Goal: Task Accomplishment & Management: Use online tool/utility

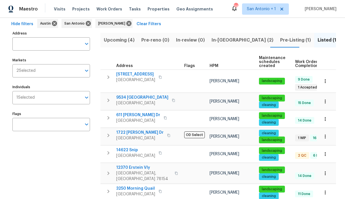
scroll to position [29, 0]
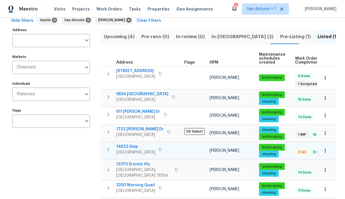
click at [129, 146] on span "14622 Snip" at bounding box center [135, 147] width 39 height 6
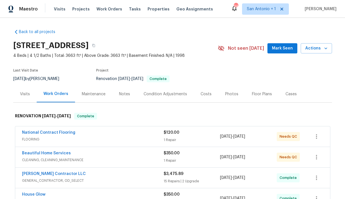
scroll to position [20, 0]
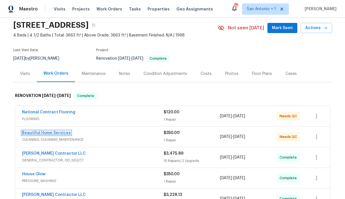
click at [52, 132] on link "Beautiful Home Services" at bounding box center [46, 133] width 49 height 4
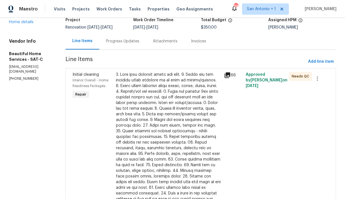
scroll to position [38, 0]
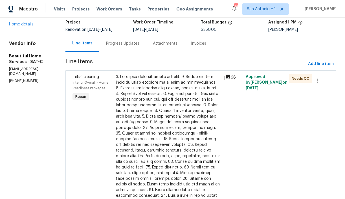
click at [125, 47] on div "Progress Updates" at bounding box center [122, 43] width 47 height 17
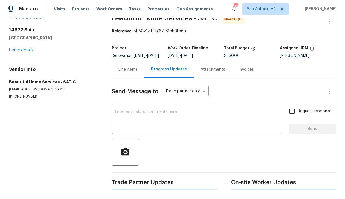
scroll to position [38, 0]
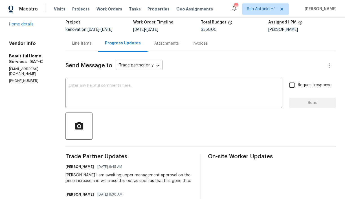
click at [85, 43] on div "Line Items" at bounding box center [81, 44] width 19 height 6
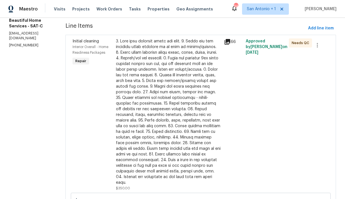
scroll to position [81, 0]
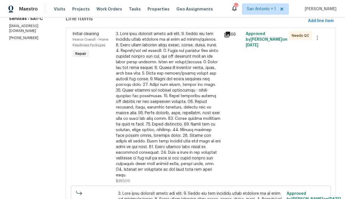
click at [161, 109] on div at bounding box center [168, 104] width 105 height 147
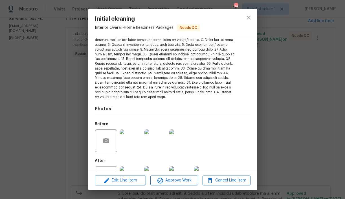
scroll to position [104, 0]
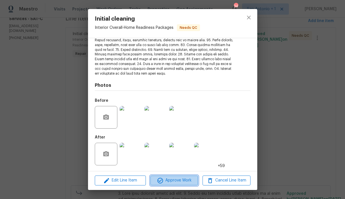
click at [175, 179] on span "Approve Work" at bounding box center [174, 180] width 44 height 7
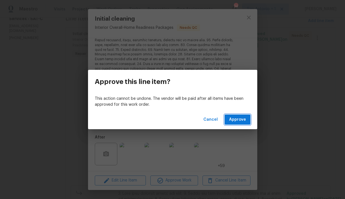
click at [234, 119] on span "Approve" at bounding box center [237, 119] width 17 height 7
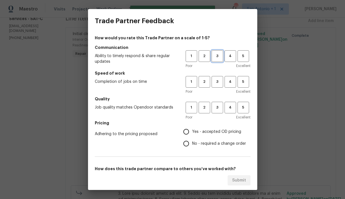
click at [218, 59] on span "3" at bounding box center [217, 56] width 10 height 6
click at [217, 81] on span "3" at bounding box center [217, 82] width 10 height 6
click at [216, 107] on span "3" at bounding box center [217, 107] width 10 height 6
click at [216, 132] on span "Yes - accepted OD pricing" at bounding box center [216, 132] width 49 height 6
click at [192, 132] on input "Yes - accepted OD pricing" at bounding box center [187, 132] width 12 height 12
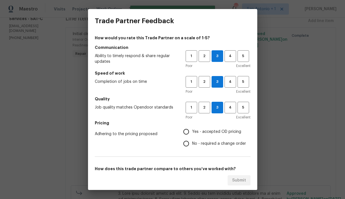
radio input "true"
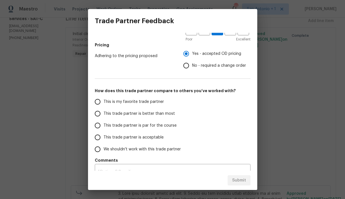
scroll to position [88, 0]
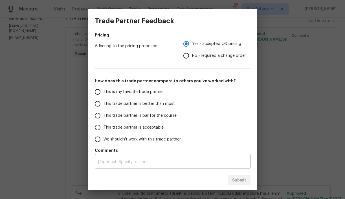
click at [168, 116] on span "This trade partner is par for the course" at bounding box center [140, 116] width 73 height 6
click at [104, 116] on input "This trade partner is par for the course" at bounding box center [98, 116] width 12 height 12
click at [240, 183] on span "Submit" at bounding box center [239, 180] width 14 height 7
radio input "true"
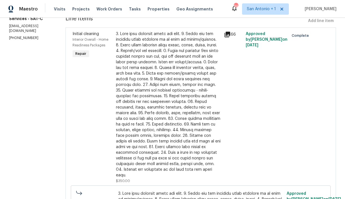
radio input "false"
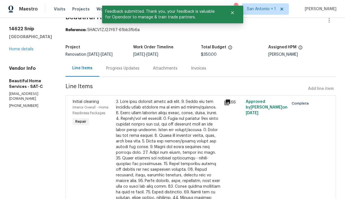
scroll to position [0, 0]
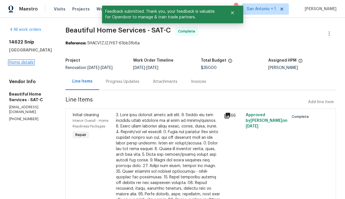
click at [18, 61] on link "Home details" at bounding box center [21, 62] width 25 height 4
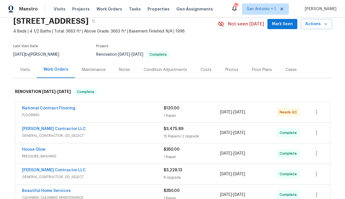
scroll to position [32, 0]
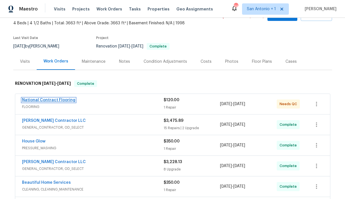
click at [56, 100] on link "National Contract Flooring" at bounding box center [48, 100] width 53 height 4
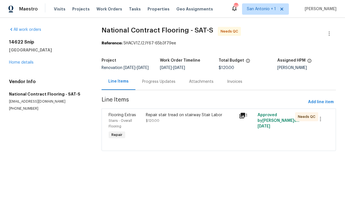
click at [167, 134] on div "Repair stair tread on stairway Stair Labor $120.00" at bounding box center [191, 126] width 94 height 32
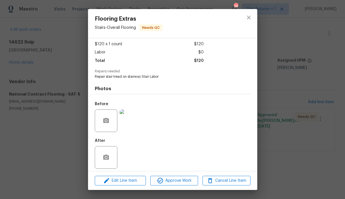
scroll to position [33, 0]
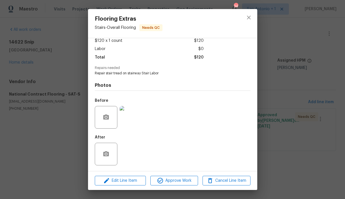
click at [131, 152] on div "After" at bounding box center [173, 150] width 156 height 37
click at [250, 19] on icon "close" at bounding box center [249, 18] width 4 height 4
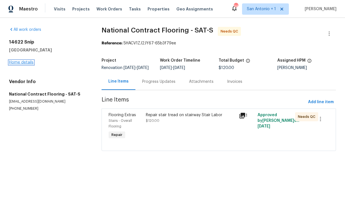
click at [25, 63] on link "Home details" at bounding box center [21, 62] width 25 height 4
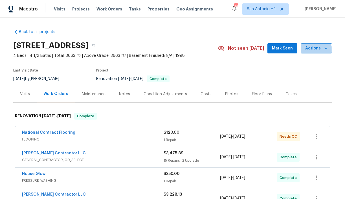
click at [312, 50] on span "Actions" at bounding box center [317, 48] width 22 height 7
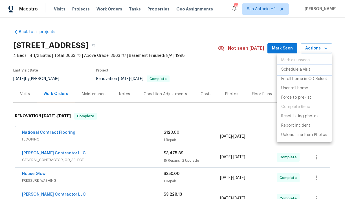
click at [305, 68] on p "Schedule a visit" at bounding box center [296, 70] width 29 height 6
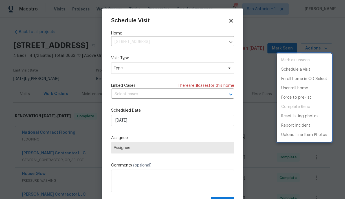
click at [137, 69] on div at bounding box center [172, 99] width 345 height 199
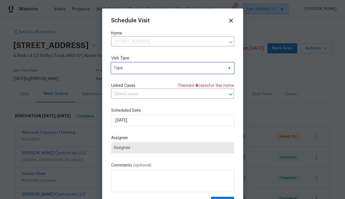
click at [137, 69] on span "Type" at bounding box center [169, 68] width 110 height 6
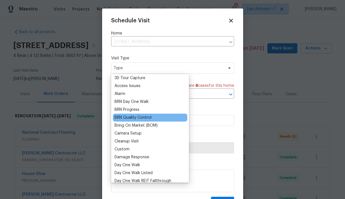
scroll to position [19, 0]
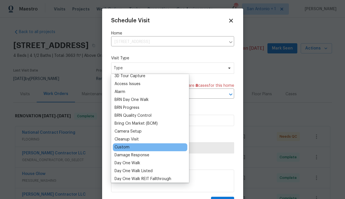
click at [125, 147] on div "Custom" at bounding box center [122, 147] width 15 height 6
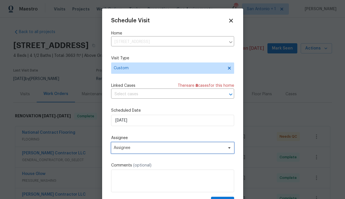
click at [132, 148] on span "Assignee" at bounding box center [169, 147] width 111 height 5
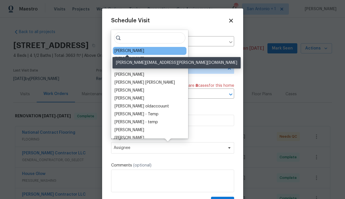
click at [127, 52] on div "[PERSON_NAME]" at bounding box center [130, 51] width 30 height 6
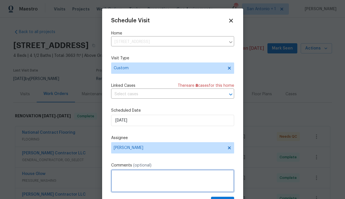
click at [129, 177] on textarea at bounding box center [172, 181] width 123 height 23
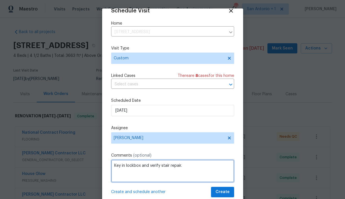
type textarea "Key in lockbox and verify stair repair."
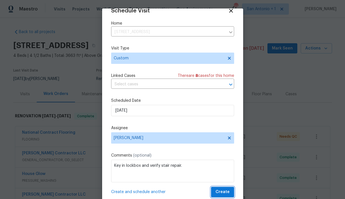
click at [226, 190] on span "Create" at bounding box center [223, 191] width 14 height 7
